Goal: Transaction & Acquisition: Purchase product/service

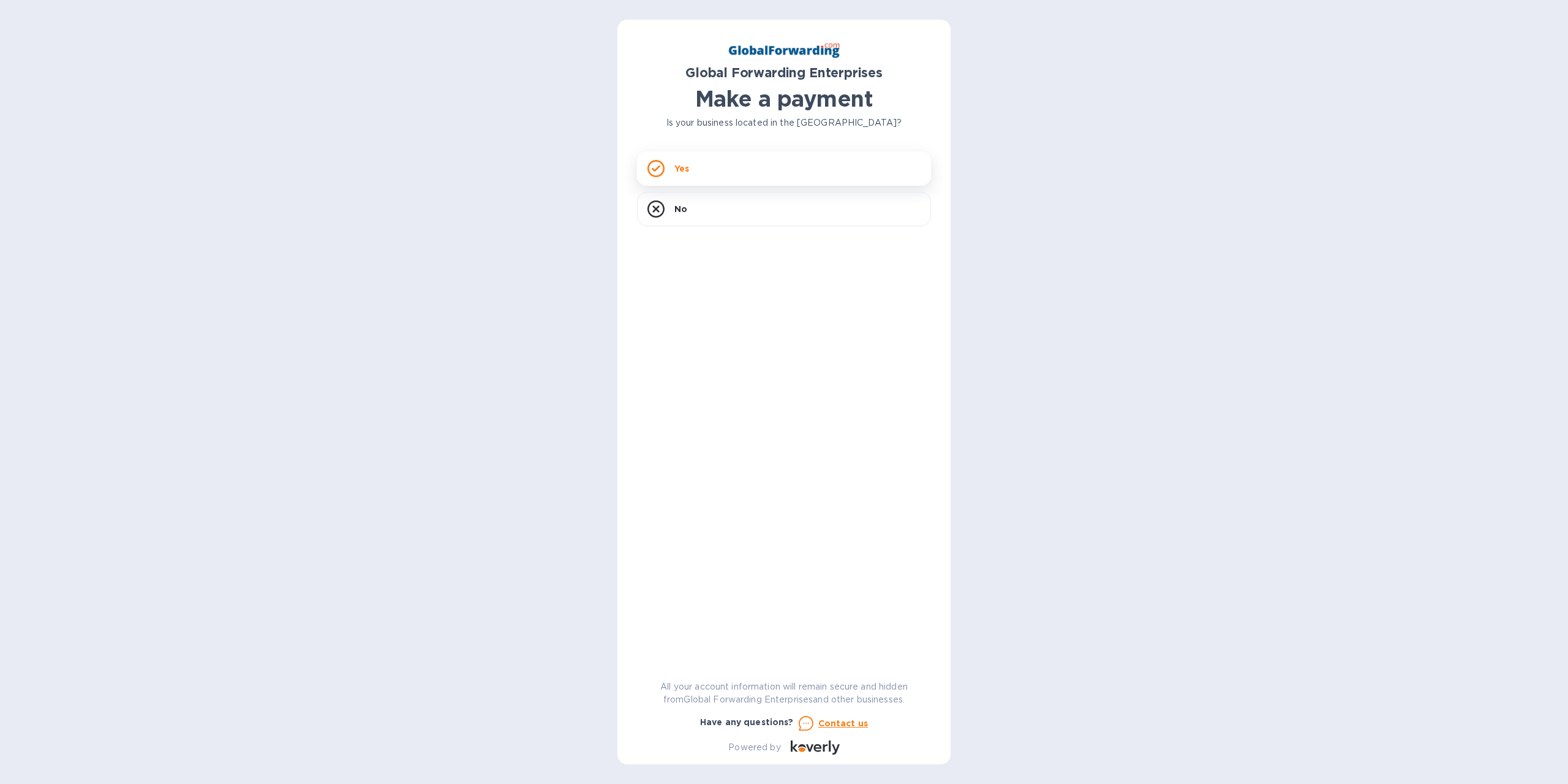
click at [685, 174] on p "Yes" at bounding box center [682, 169] width 15 height 12
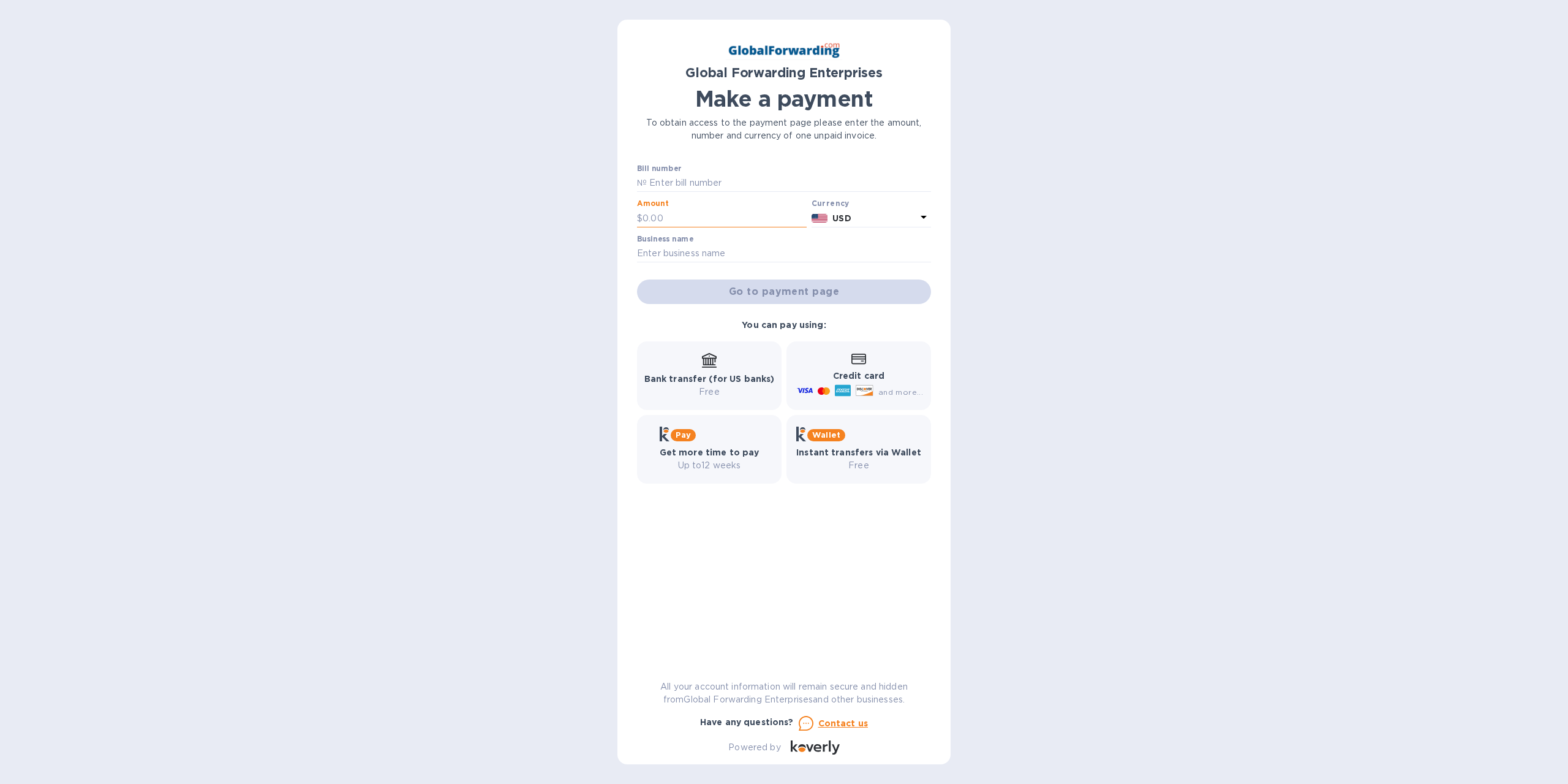
click at [691, 212] on input "text" at bounding box center [725, 217] width 164 height 18
type input "145.17"
click at [689, 252] on input "text" at bounding box center [784, 253] width 294 height 18
type input "IL Machine Company"
click at [704, 180] on input "text" at bounding box center [788, 183] width 284 height 18
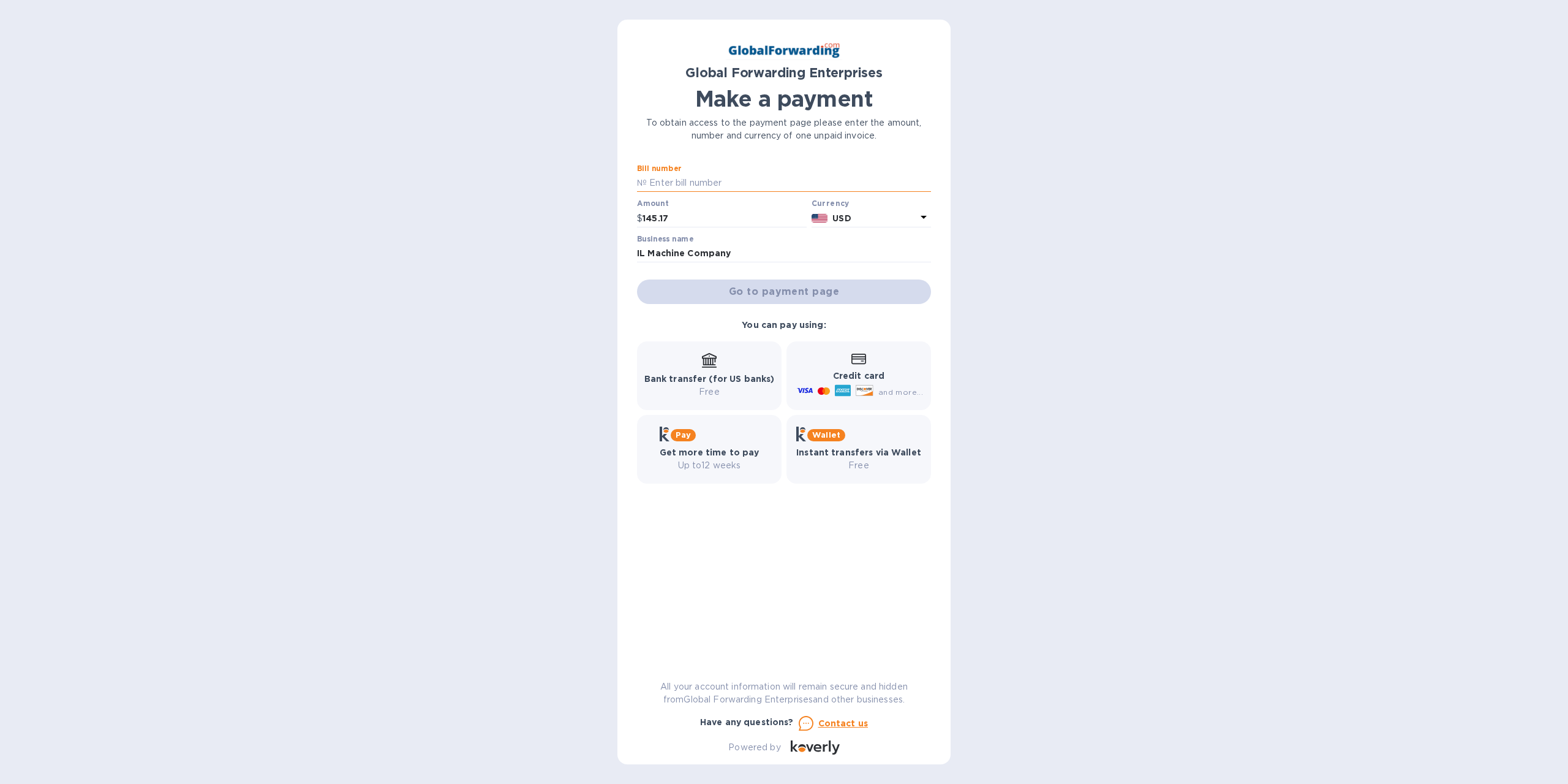
click at [689, 185] on input "text" at bounding box center [788, 183] width 284 height 18
type input "31312590"
click at [713, 364] on icon at bounding box center [709, 359] width 15 height 12
click at [786, 292] on span "Go to payment page" at bounding box center [784, 291] width 274 height 15
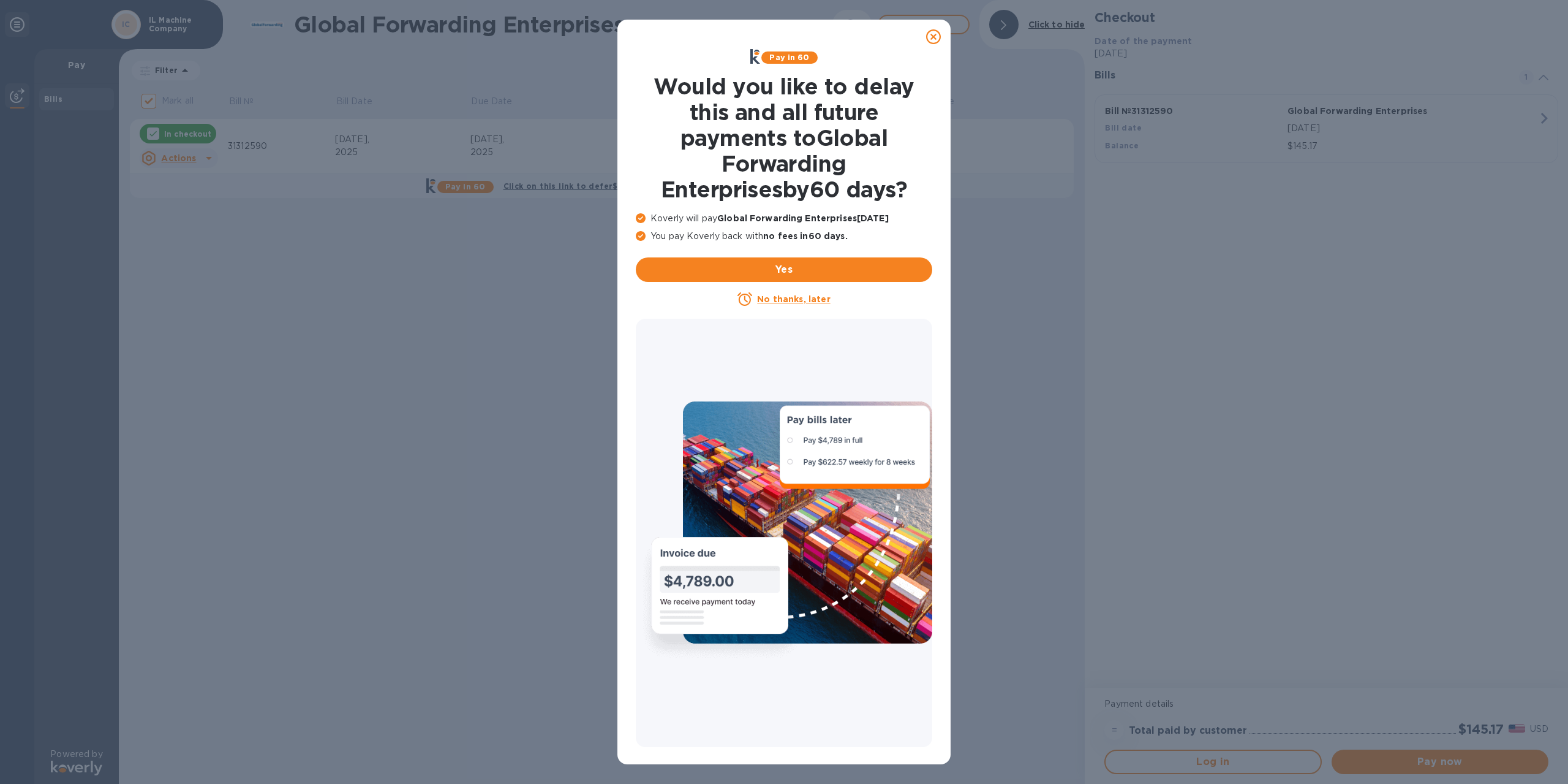
click at [788, 296] on u "No thanks, later" at bounding box center [793, 298] width 73 height 10
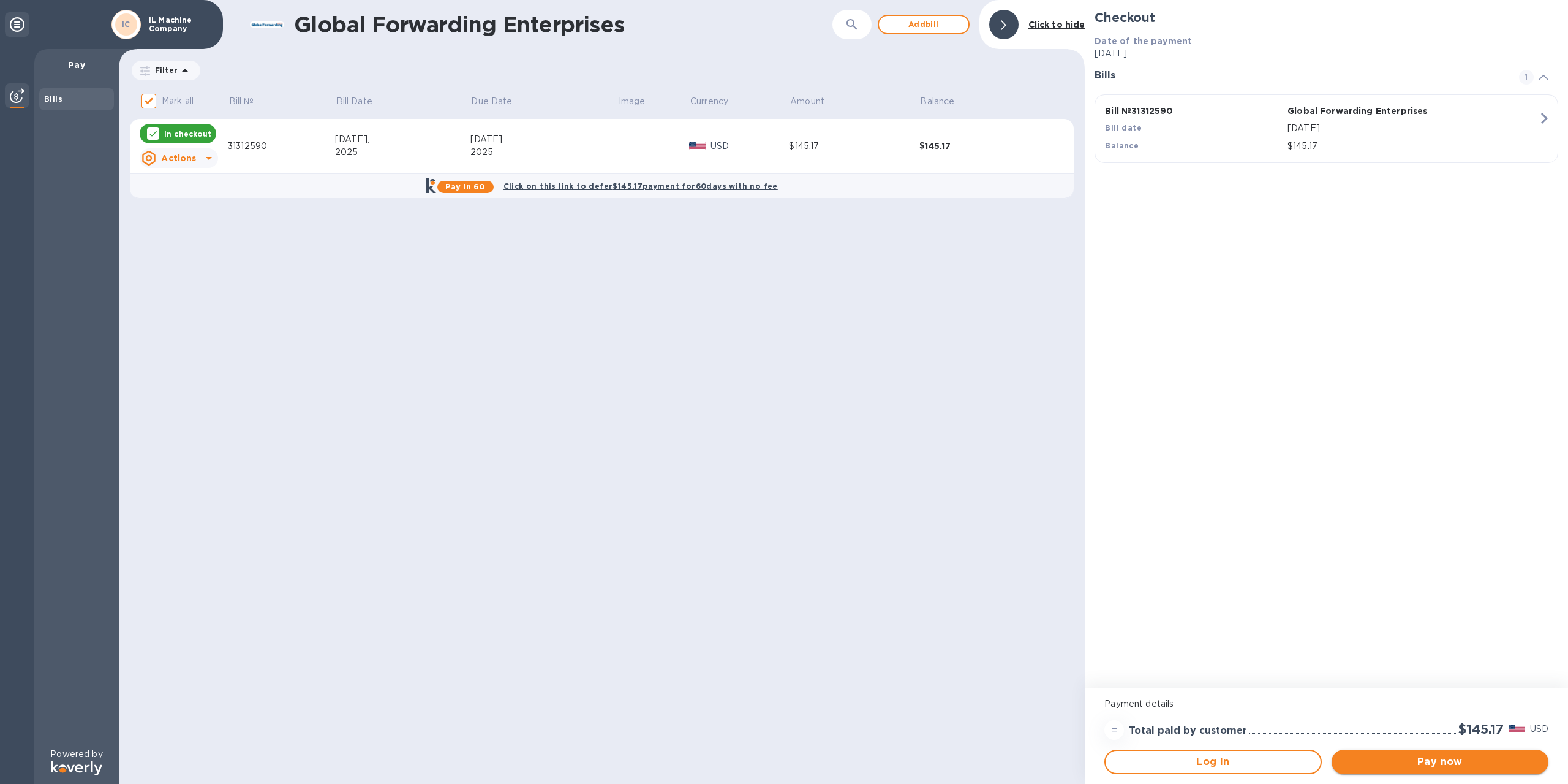
click at [1429, 760] on span "Pay now" at bounding box center [1440, 761] width 197 height 15
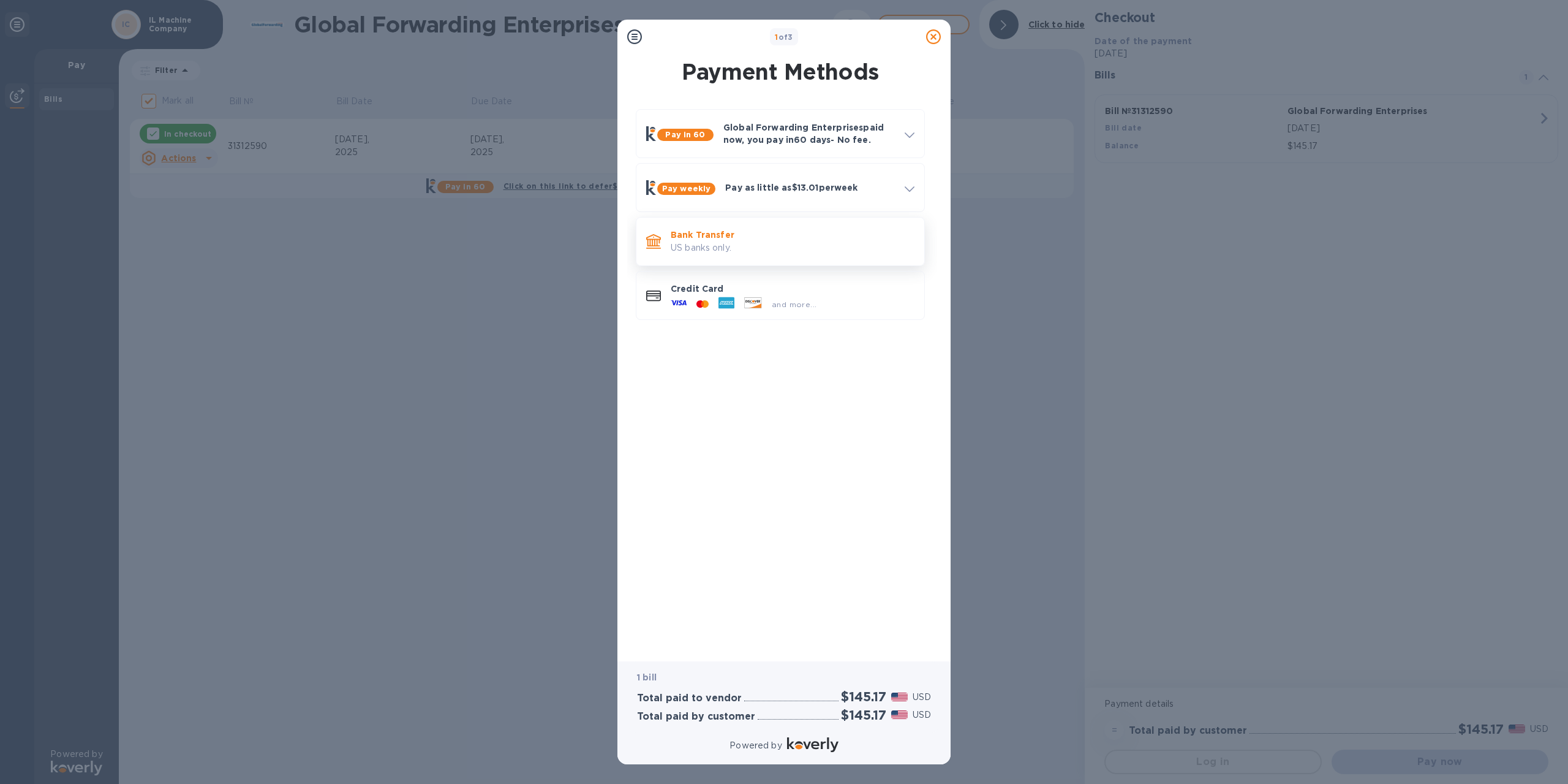
click at [687, 238] on p "Bank Transfer" at bounding box center [792, 235] width 244 height 12
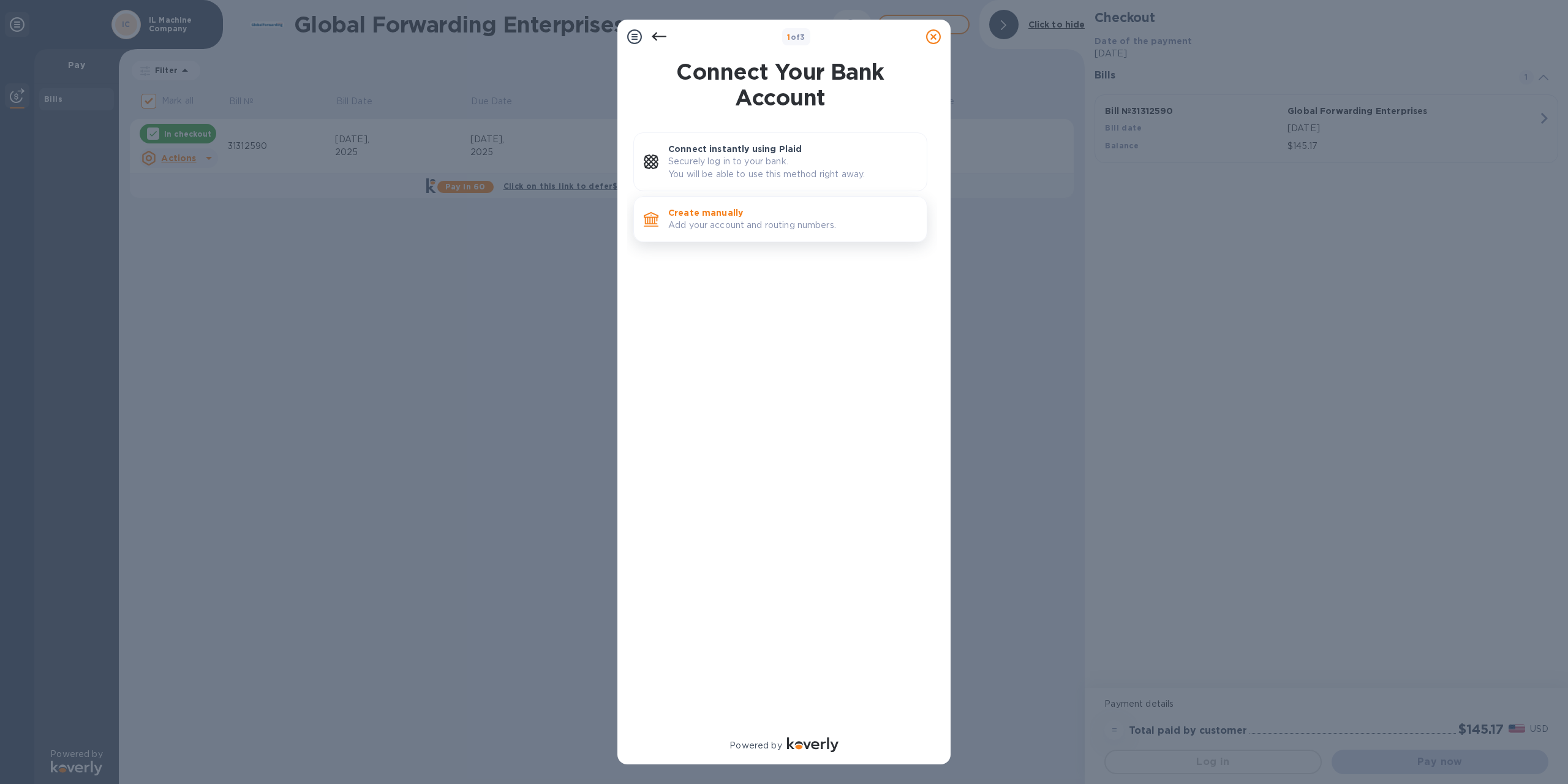
click at [707, 215] on p "Create manually" at bounding box center [792, 213] width 249 height 12
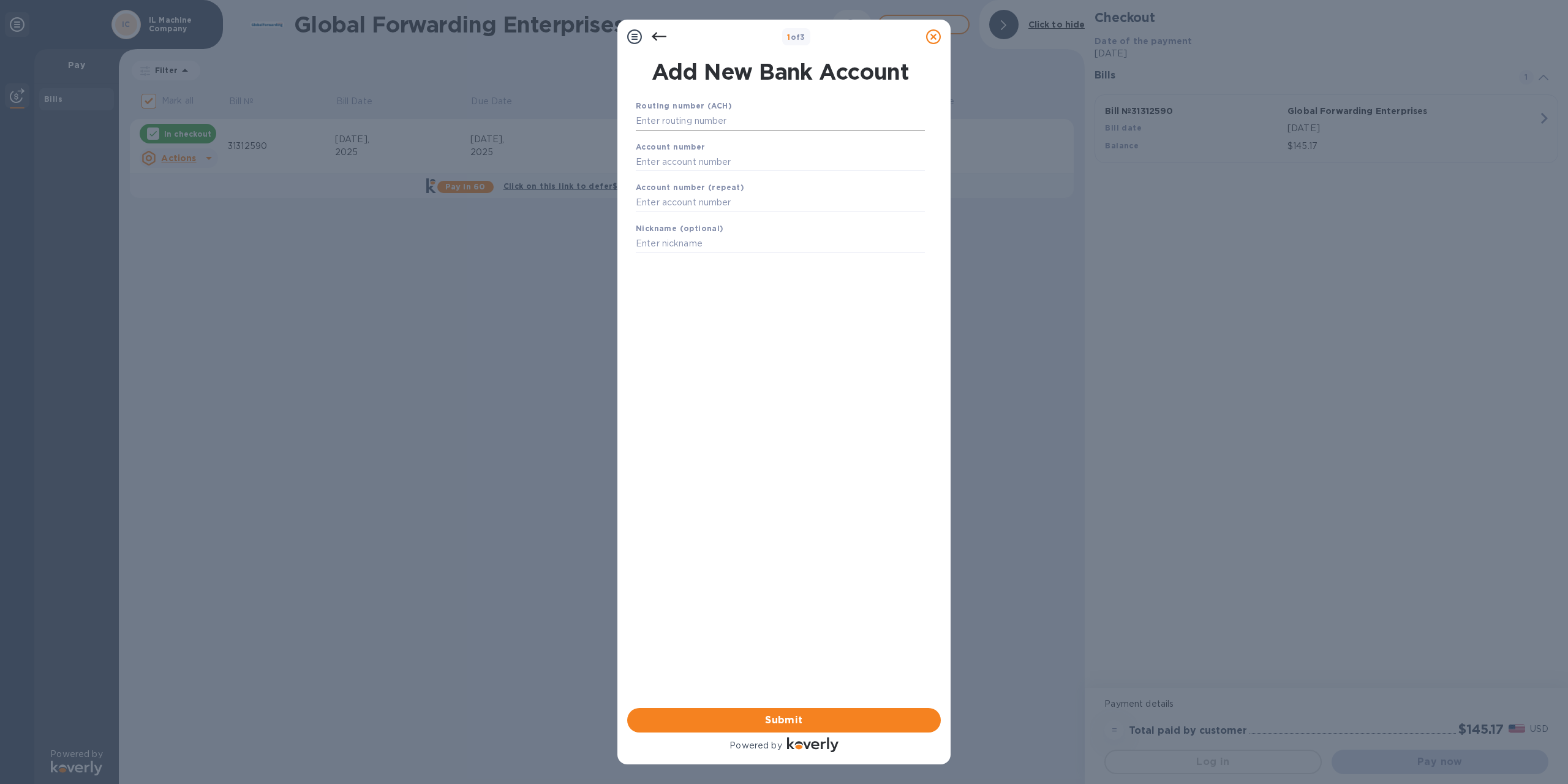
click at [721, 123] on input "text" at bounding box center [780, 121] width 289 height 18
type input "071001533"
click at [729, 174] on input "text" at bounding box center [780, 177] width 289 height 18
type input "4080909"
click at [710, 214] on input "text" at bounding box center [780, 217] width 289 height 18
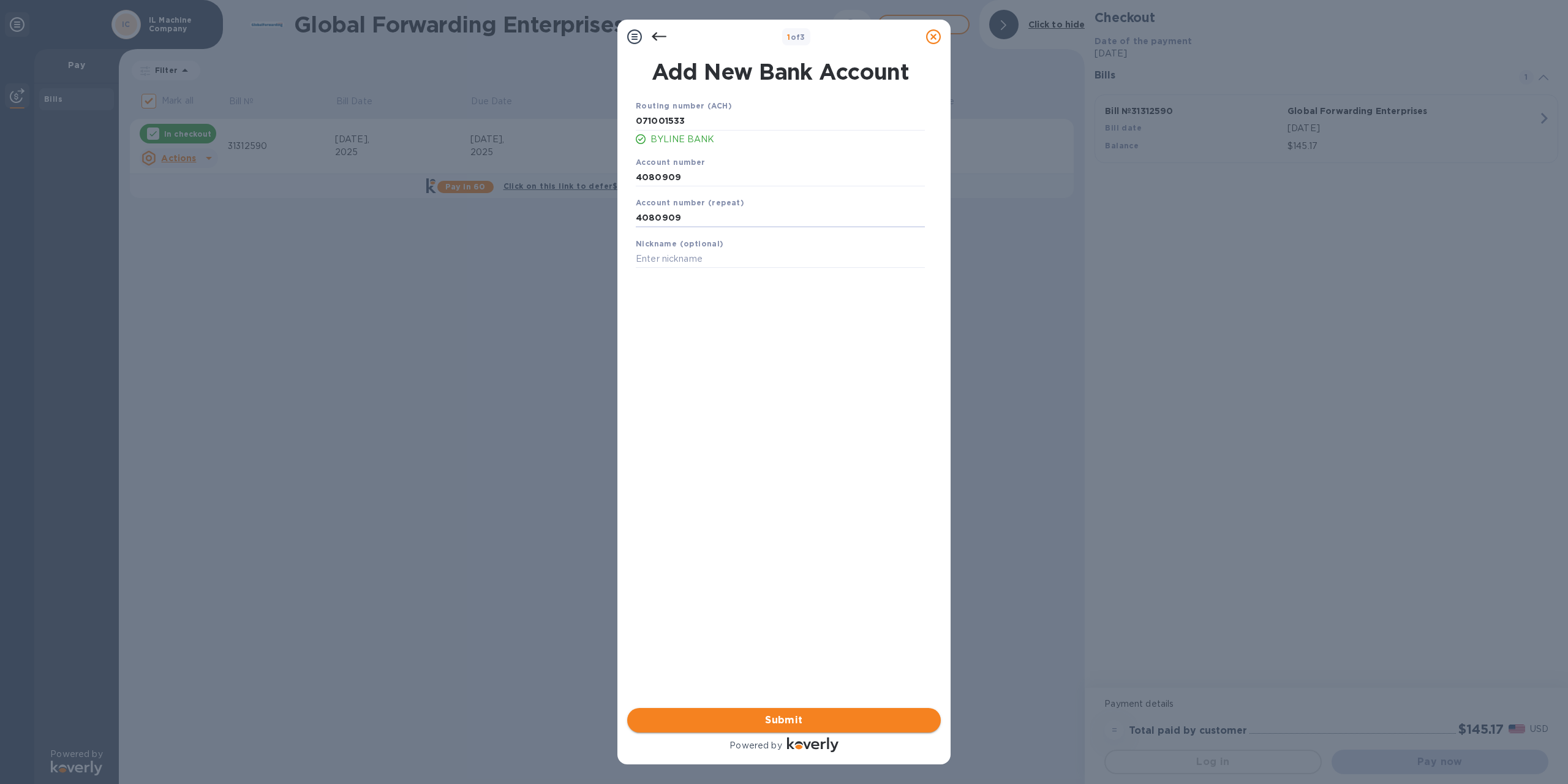
type input "4080909"
click at [780, 720] on span "Submit" at bounding box center [784, 720] width 294 height 15
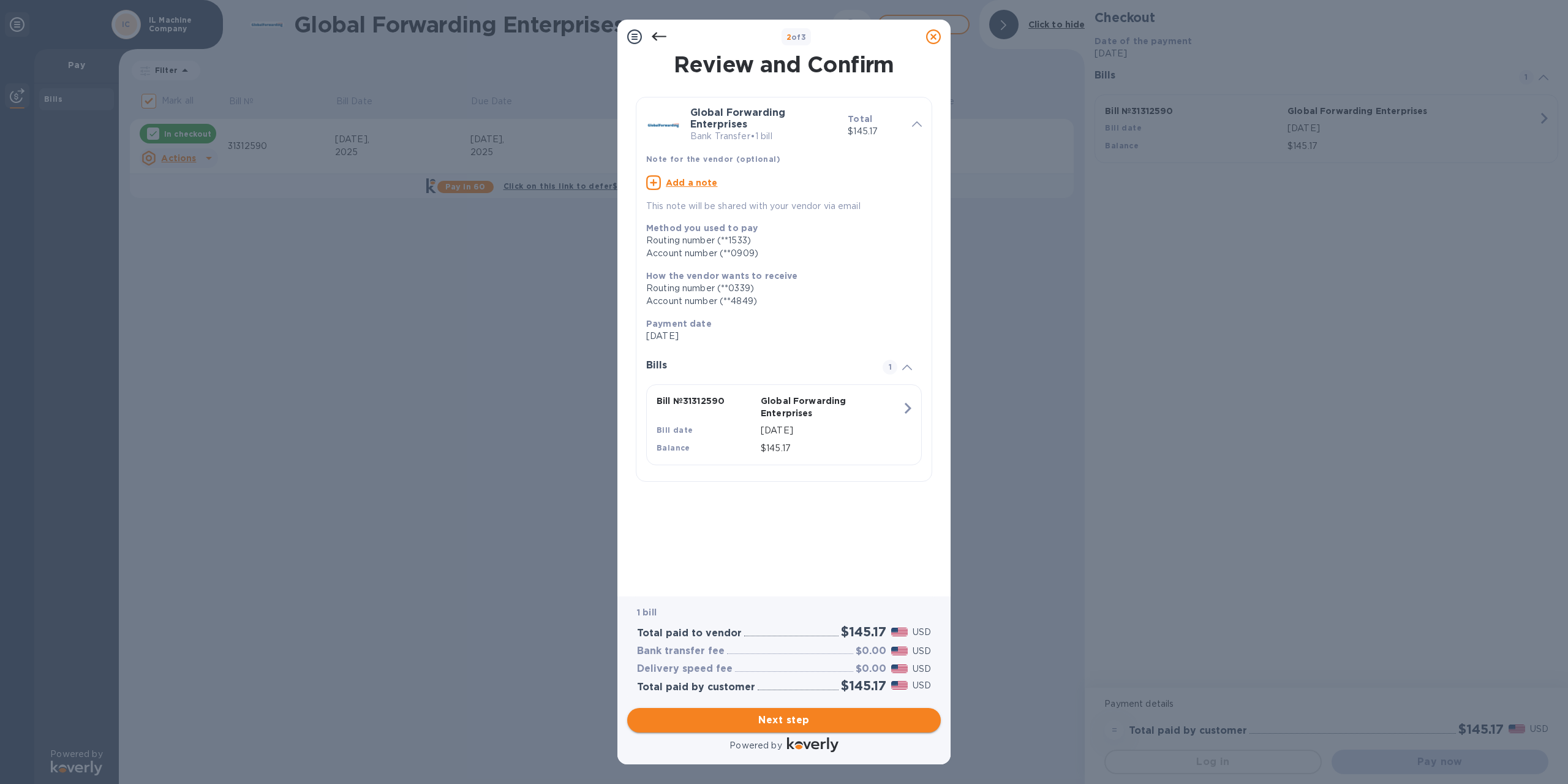
click at [791, 718] on span "Next step" at bounding box center [784, 720] width 294 height 15
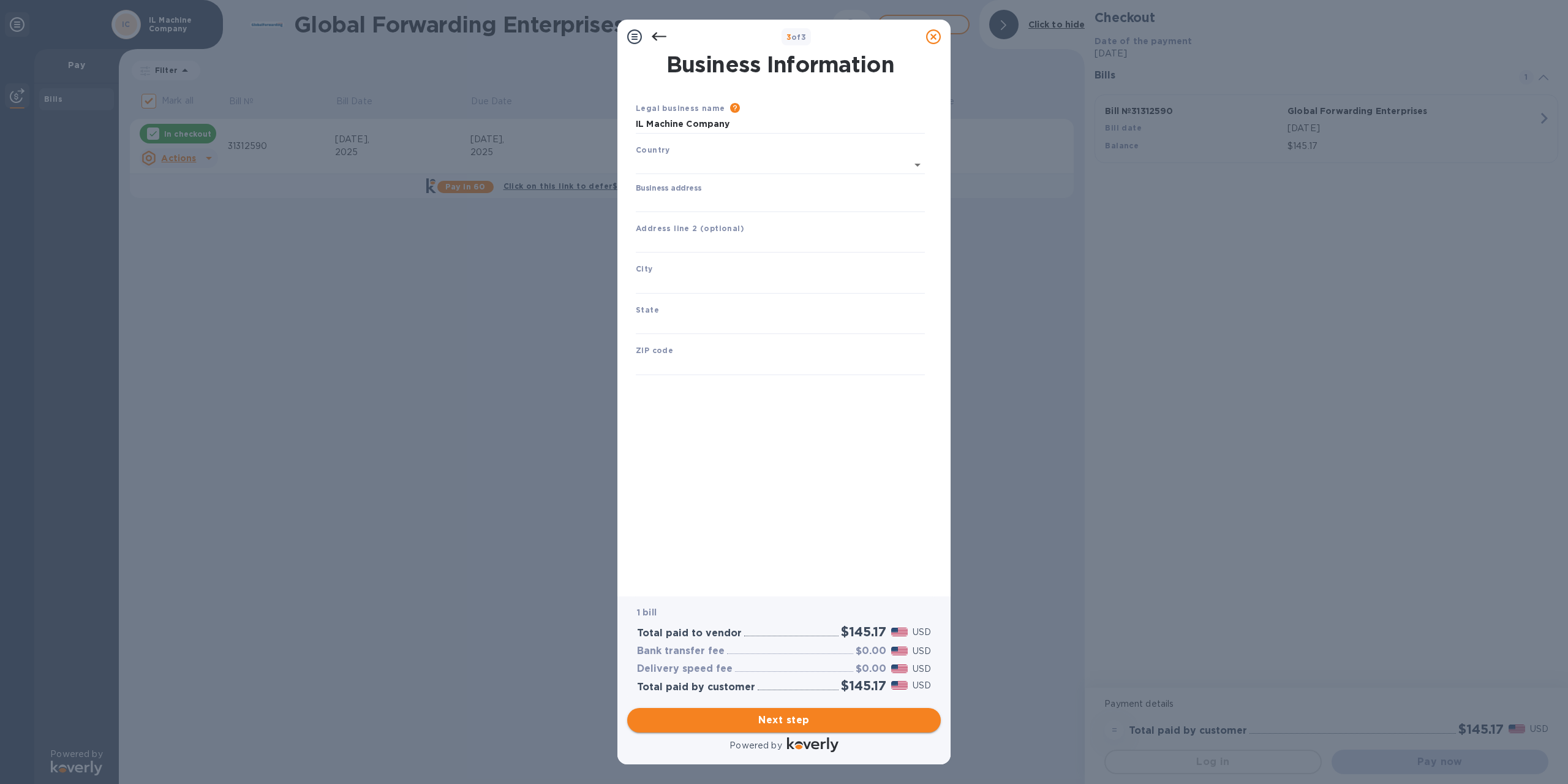
type input "[GEOGRAPHIC_DATA]"
click at [791, 718] on span "Next step" at bounding box center [784, 720] width 294 height 15
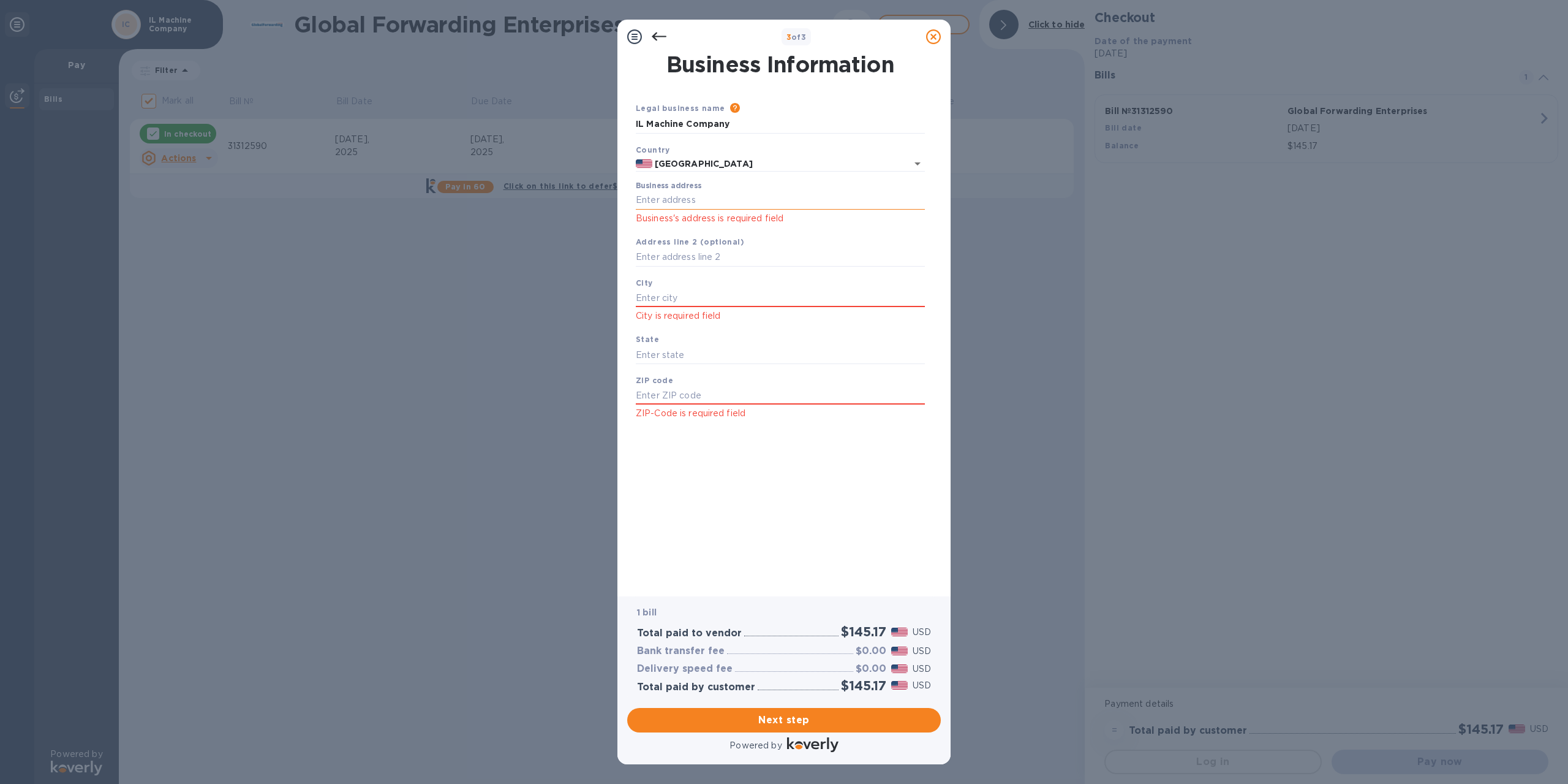
click at [712, 193] on input "Business address" at bounding box center [780, 200] width 289 height 18
type input "[STREET_ADDRESS]"
click at [676, 296] on input "text" at bounding box center [780, 297] width 289 height 18
type input "Wheeling"
click at [661, 352] on input "text" at bounding box center [780, 355] width 289 height 18
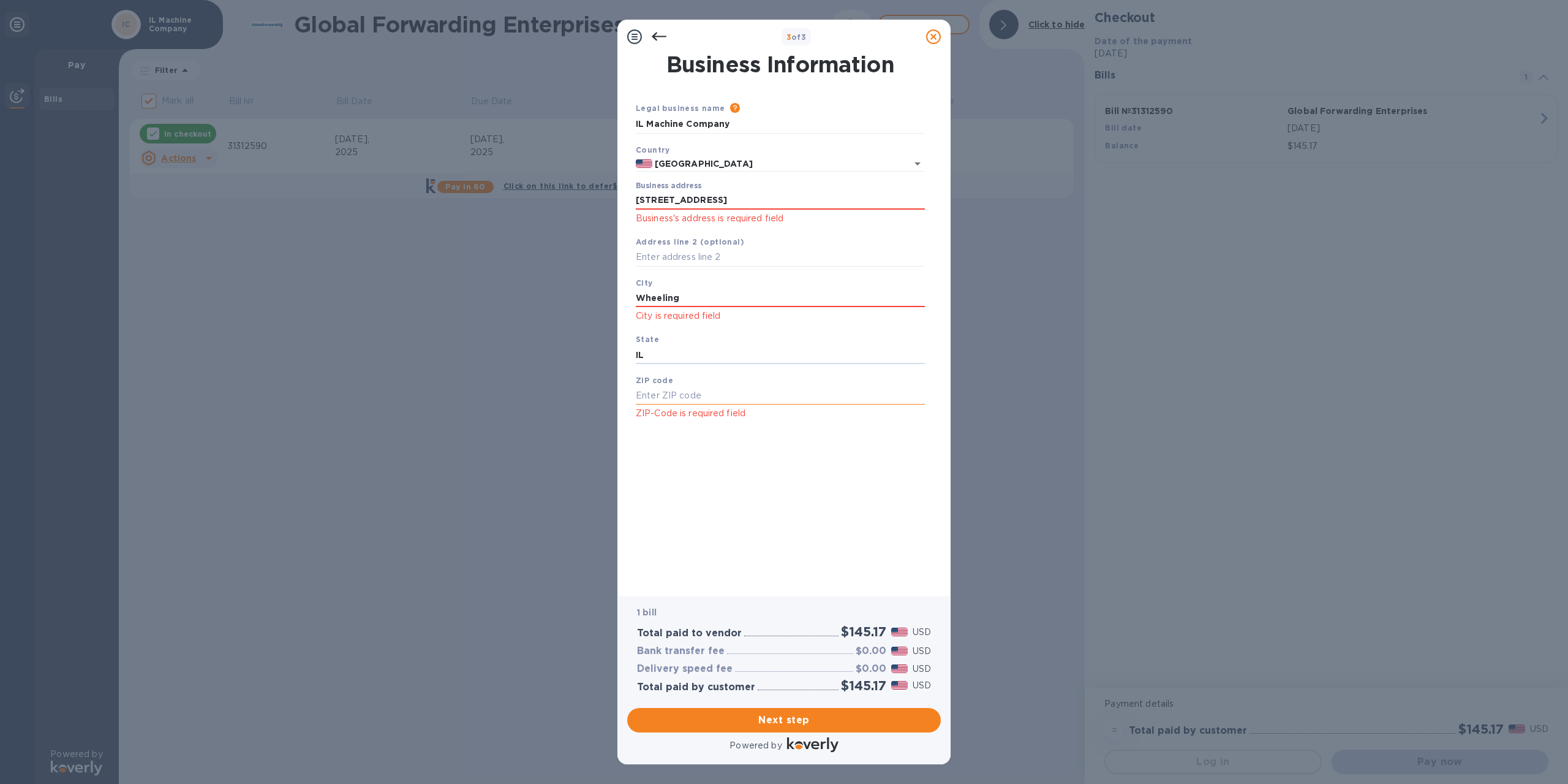
type input "IL"
click at [649, 391] on input "text" at bounding box center [780, 395] width 289 height 18
type input "60090"
click at [762, 716] on span "Next step" at bounding box center [784, 720] width 294 height 15
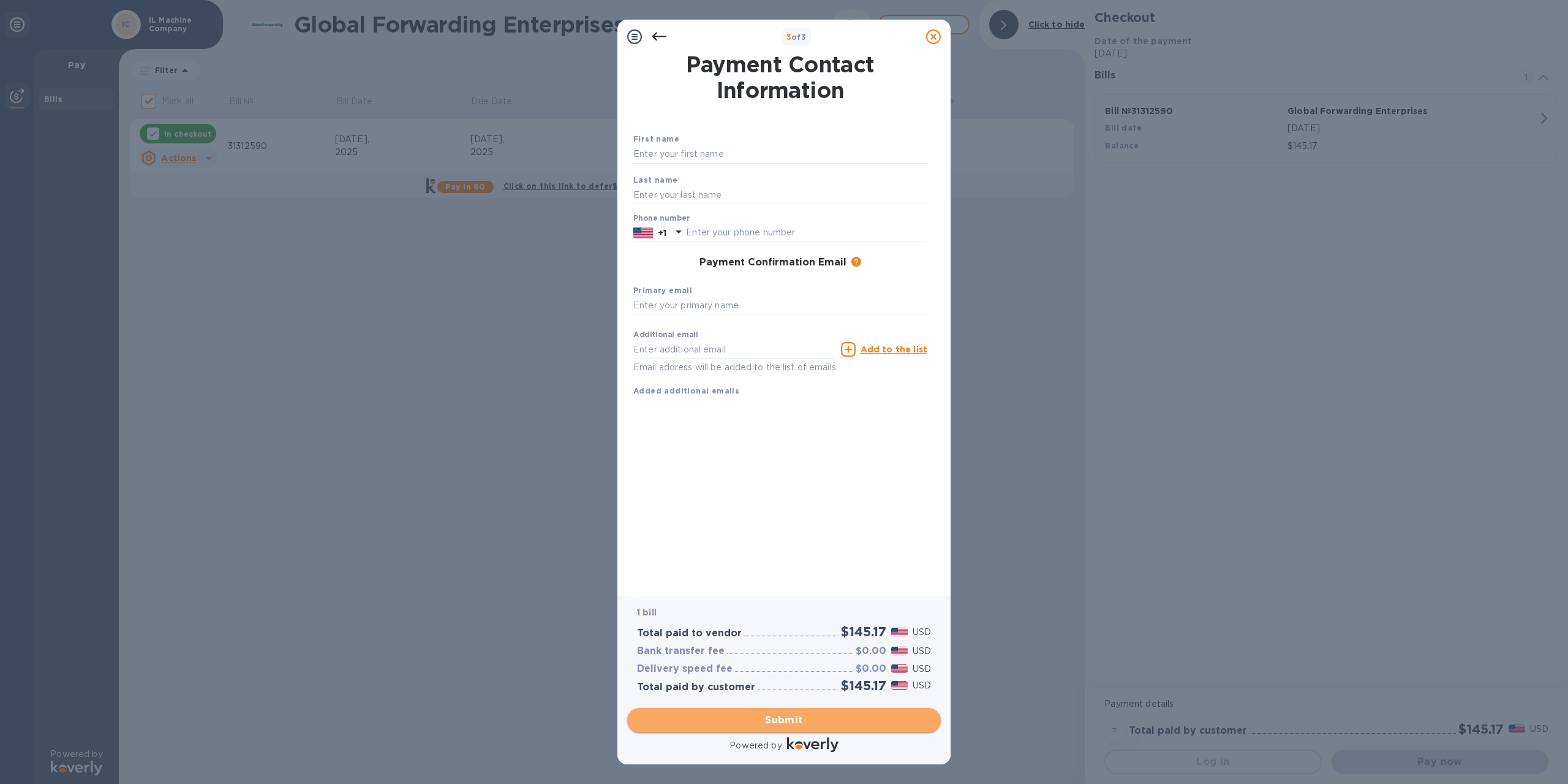
click at [781, 716] on span "Submit" at bounding box center [784, 720] width 294 height 15
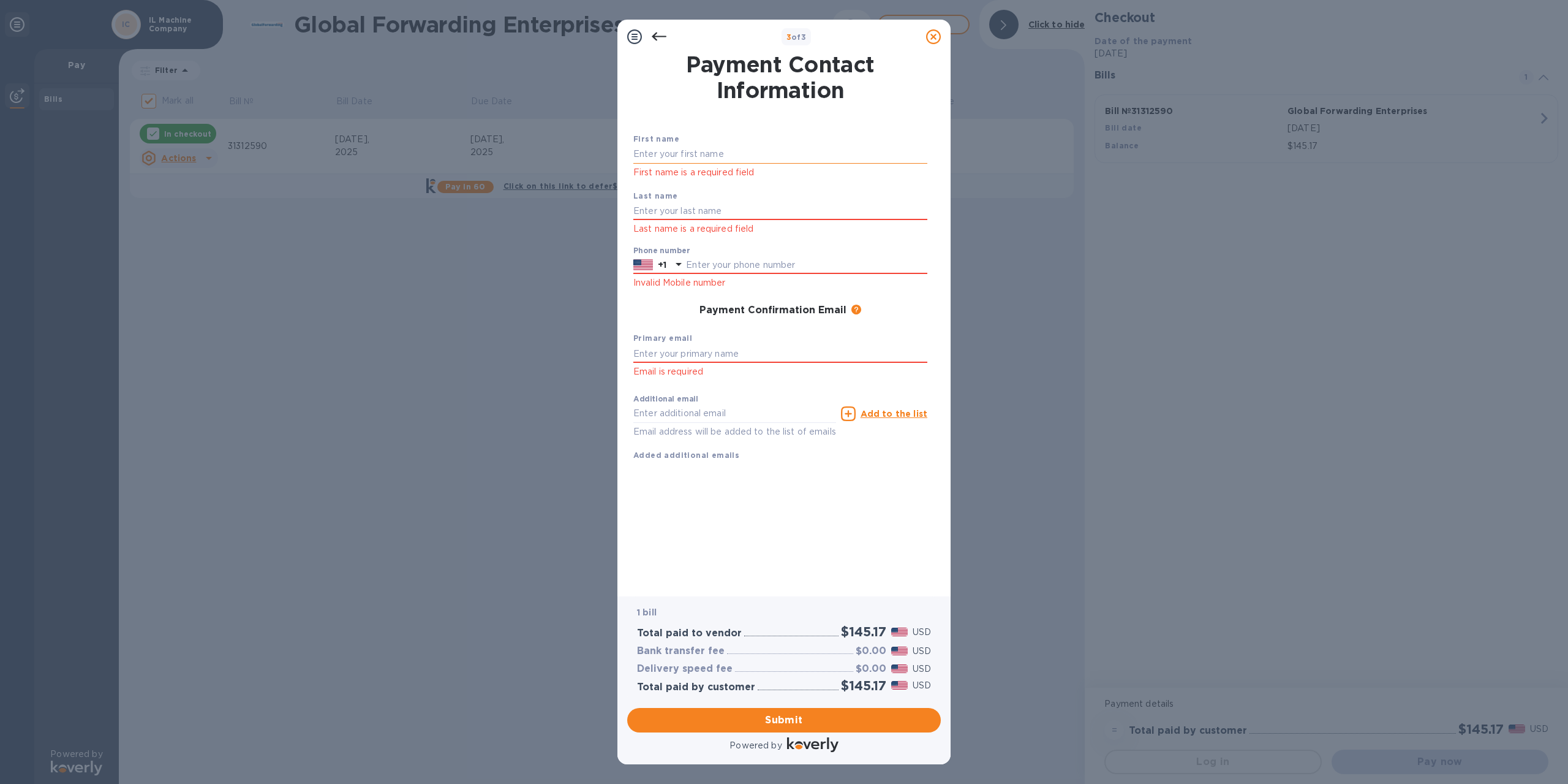
click at [667, 154] on input "text" at bounding box center [780, 154] width 294 height 18
type input "Dmitry"
type input "[PERSON_NAME]"
type input "8476680567"
type input "[EMAIL_ADDRESS][DOMAIN_NAME]"
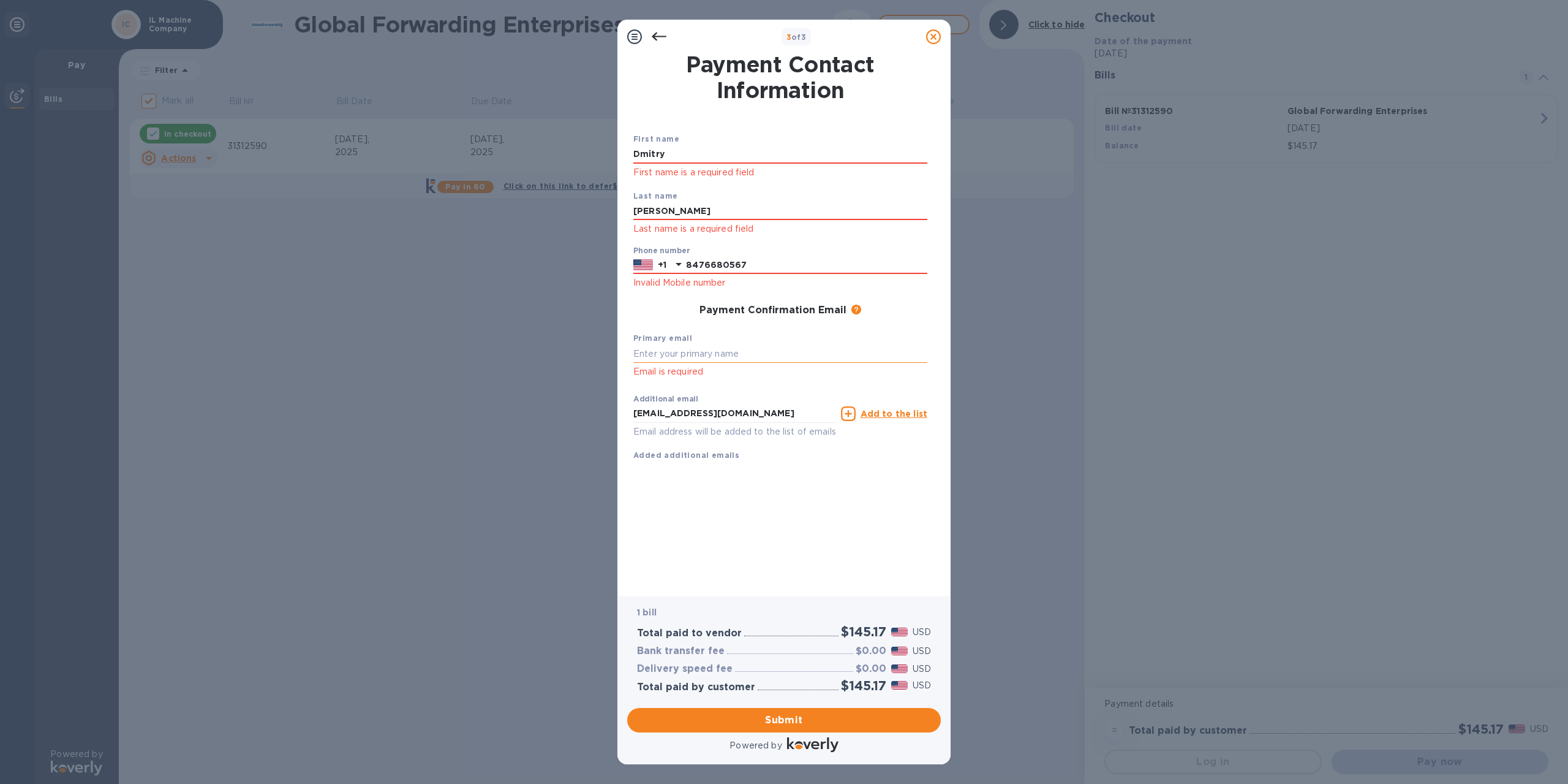
click at [713, 351] on input "text" at bounding box center [780, 353] width 294 height 18
type input "[EMAIL_ADDRESS][DOMAIN_NAME]"
click at [776, 720] on span "Submit" at bounding box center [784, 720] width 294 height 15
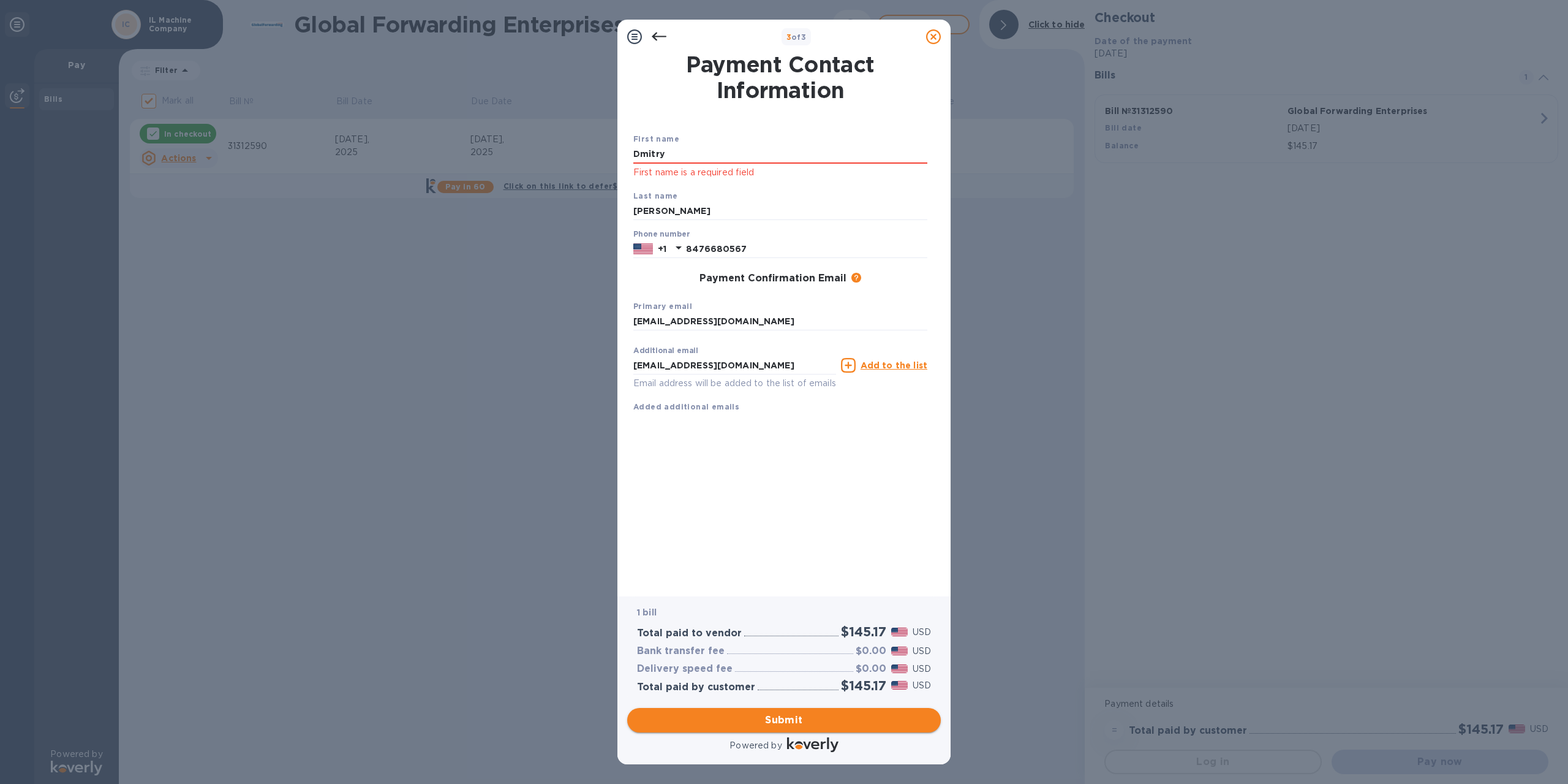
click at [795, 724] on span "Submit" at bounding box center [784, 720] width 294 height 15
click at [670, 152] on input "Dmitry" at bounding box center [780, 154] width 294 height 18
click at [794, 722] on span "Submit" at bounding box center [784, 720] width 294 height 15
click at [667, 151] on input "Dmitry" at bounding box center [780, 154] width 294 height 18
drag, startPoint x: 667, startPoint y: 151, endPoint x: 623, endPoint y: 154, distance: 44.1
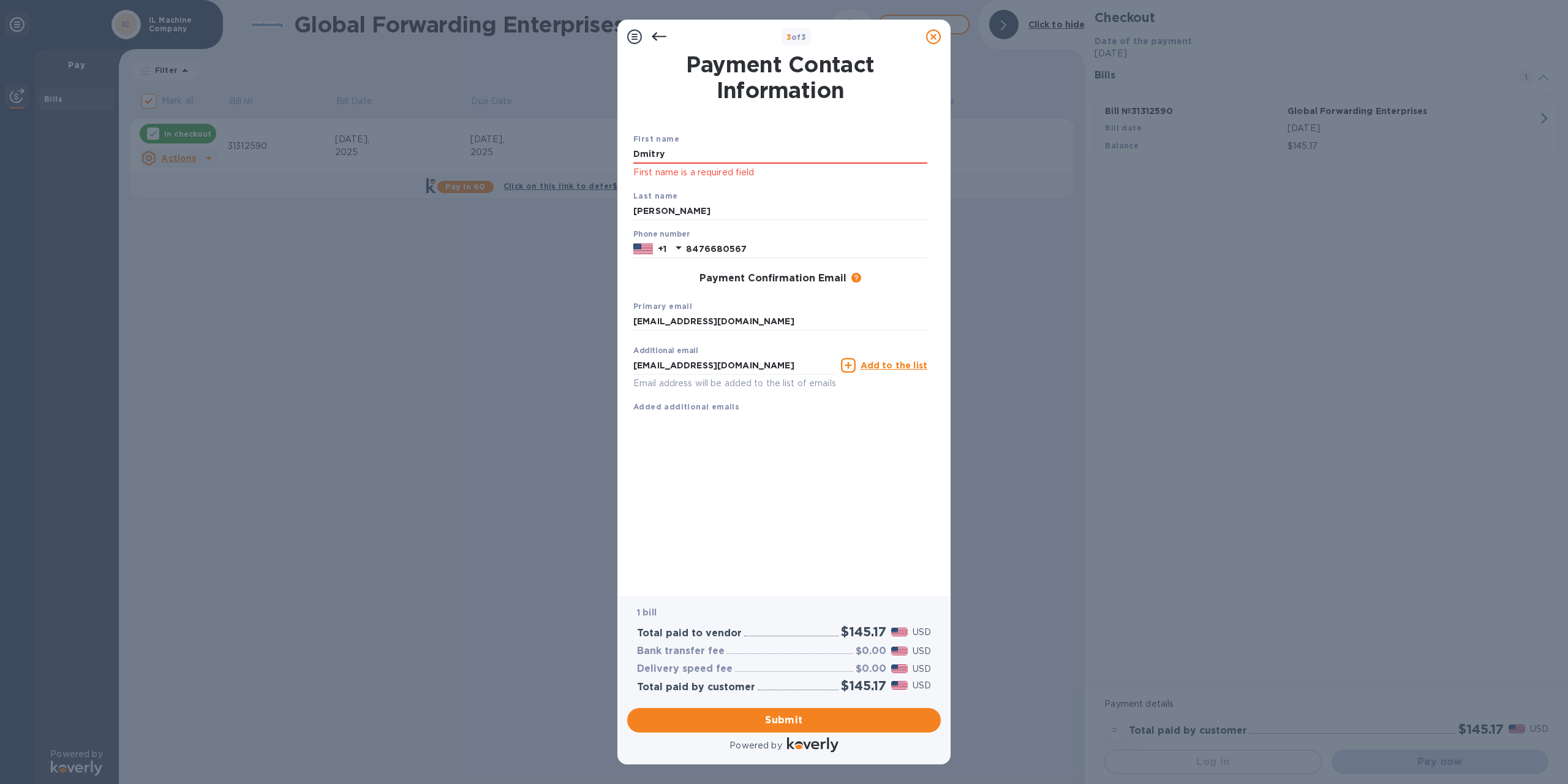
click at [623, 154] on div "Payment Contact Information First name Dmitry First name is a required field La…" at bounding box center [784, 325] width 333 height 542
type input "Dmitry"
click at [919, 211] on input "[PERSON_NAME]" at bounding box center [780, 211] width 294 height 18
click at [772, 718] on span "Submit" at bounding box center [784, 720] width 294 height 15
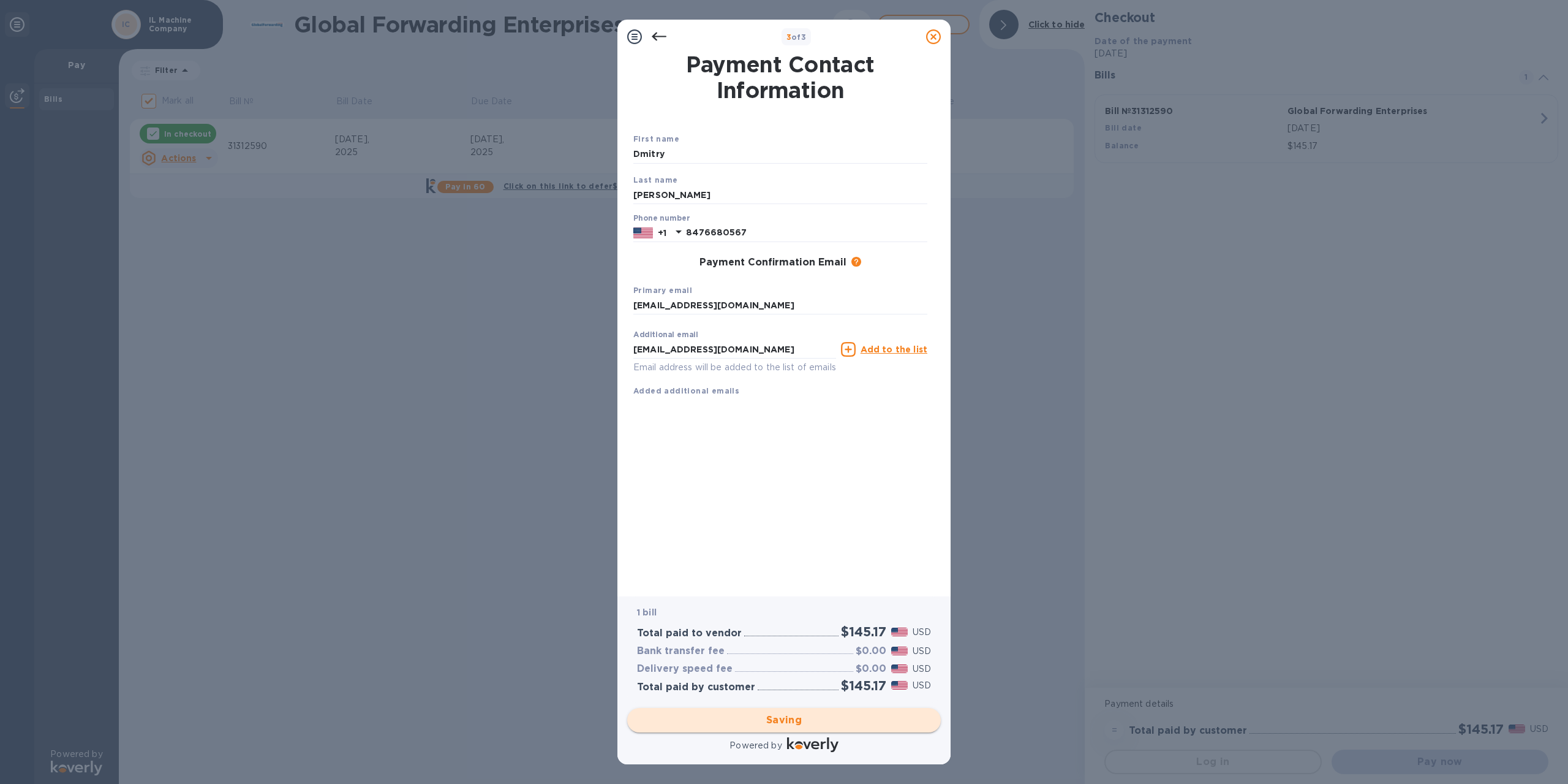
checkbox input "false"
